Goal: Information Seeking & Learning: Learn about a topic

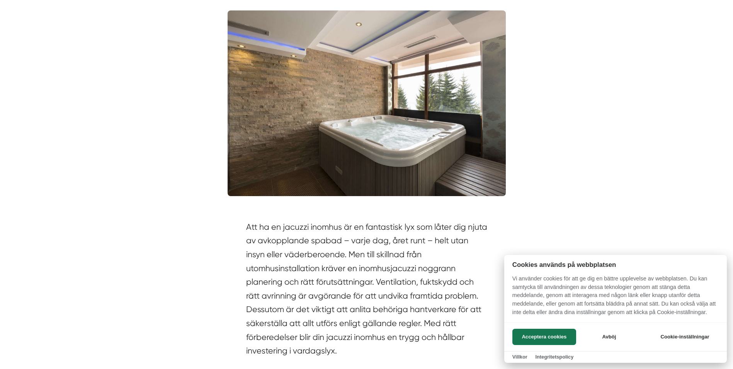
scroll to position [386, 0]
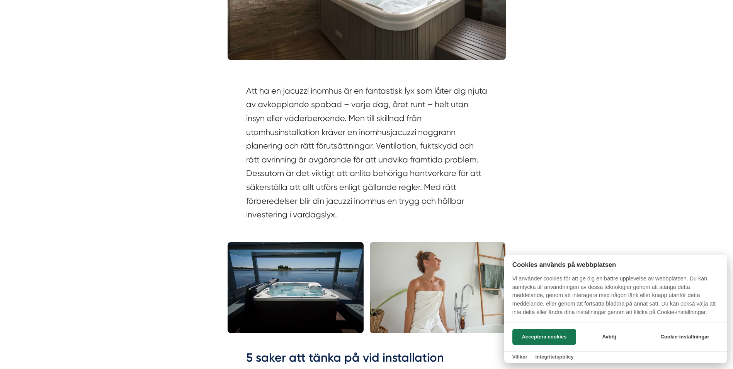
drag, startPoint x: 406, startPoint y: 89, endPoint x: 417, endPoint y: 132, distance: 44.0
click at [417, 132] on div at bounding box center [366, 184] width 733 height 369
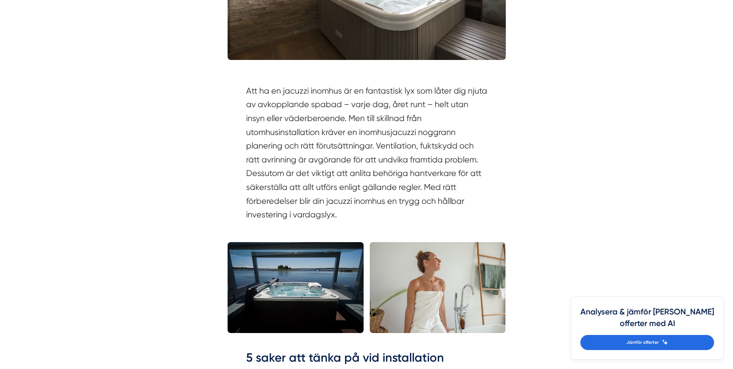
click at [417, 132] on section "Att ha en jacuzzi inomhus är en fantastisk lyx som låter dig njuta av avkopplan…" at bounding box center [366, 154] width 241 height 141
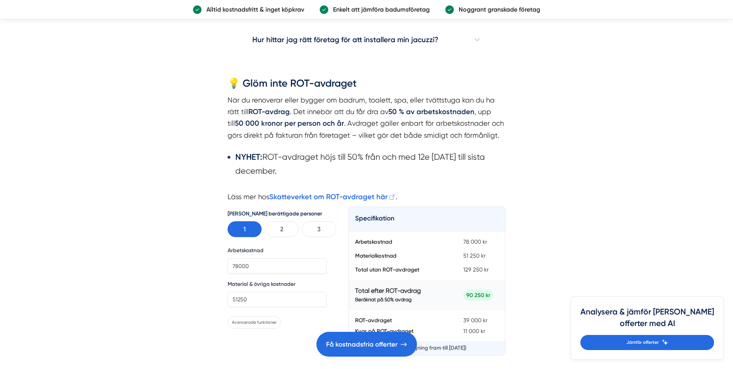
scroll to position [1623, 0]
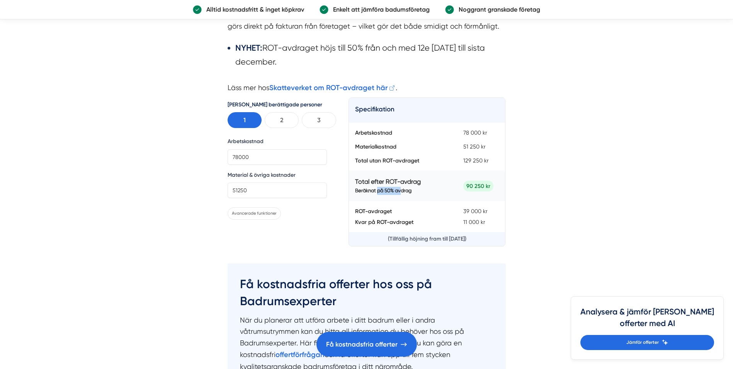
drag, startPoint x: 378, startPoint y: 176, endPoint x: 401, endPoint y: 176, distance: 23.2
click at [401, 187] on p "Beräknat på 50% avdrag" at bounding box center [400, 191] width 90 height 8
click at [390, 129] on div "Arbetskostnad" at bounding box center [400, 133] width 102 height 8
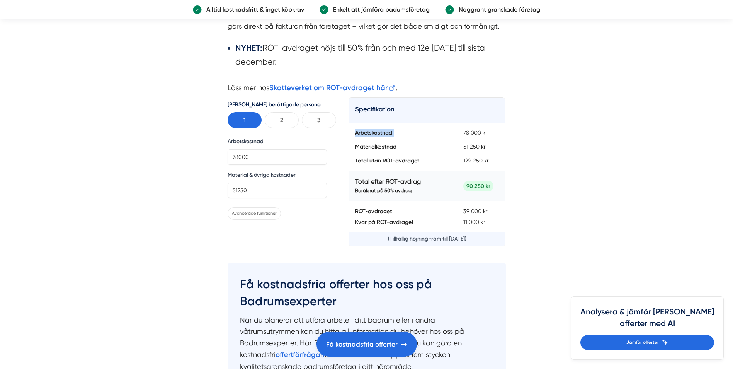
click at [390, 129] on div "Arbetskostnad" at bounding box center [400, 133] width 102 height 8
drag, startPoint x: 390, startPoint y: 124, endPoint x: 383, endPoint y: 136, distance: 14.0
click at [383, 143] on div "Materialkostnad" at bounding box center [400, 147] width 102 height 8
drag, startPoint x: 383, startPoint y: 136, endPoint x: 383, endPoint y: 147, distance: 10.8
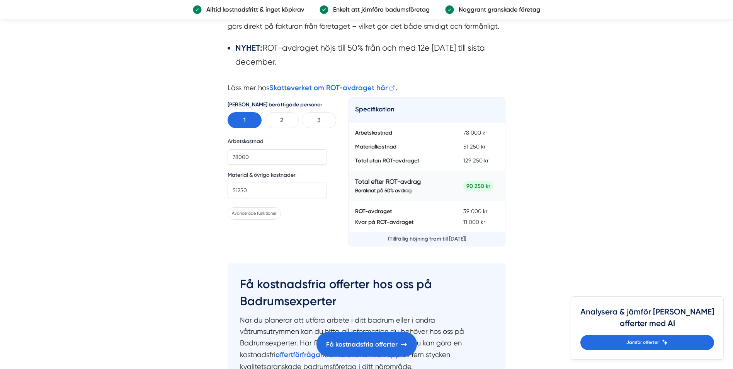
click at [383, 156] on div "Total utan ROT-avdraget" at bounding box center [400, 160] width 102 height 8
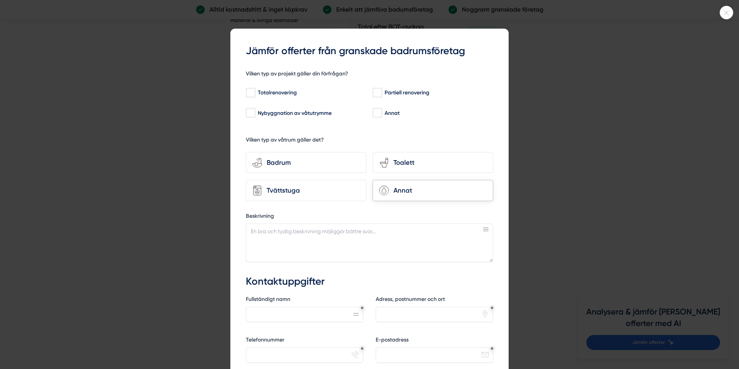
scroll to position [93, 0]
